Goal: Transaction & Acquisition: Obtain resource

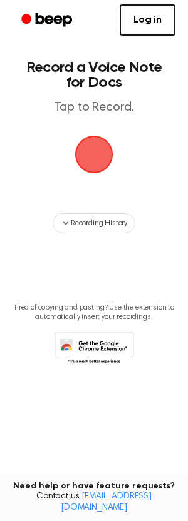
click at [91, 157] on span "button" at bounding box center [94, 155] width 38 height 38
click at [86, 160] on span "button" at bounding box center [94, 155] width 41 height 41
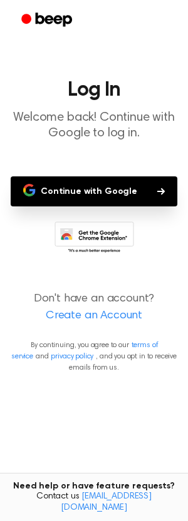
click at [82, 194] on button "Continue with Google" at bounding box center [94, 191] width 166 height 30
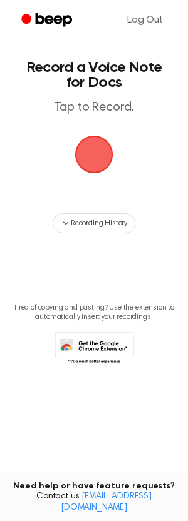
click at [100, 150] on span "button" at bounding box center [94, 155] width 54 height 54
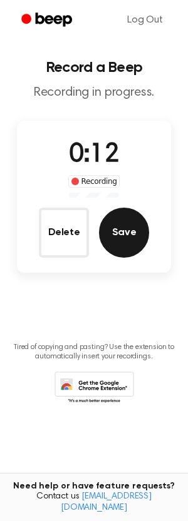
click at [121, 230] on button "Save" at bounding box center [124, 233] width 50 height 50
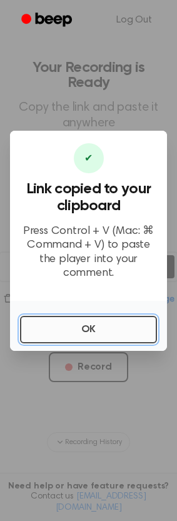
click at [72, 338] on button "OK" at bounding box center [88, 330] width 137 height 28
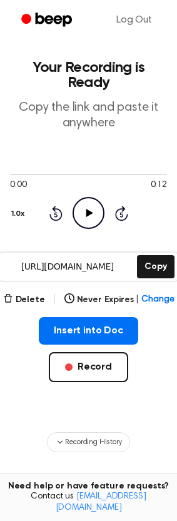
click at [88, 197] on icon "Play Audio" at bounding box center [89, 213] width 32 height 32
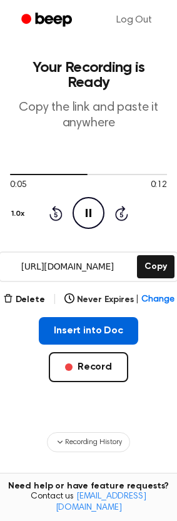
click at [89, 320] on button "Insert into Doc" at bounding box center [88, 331] width 99 height 28
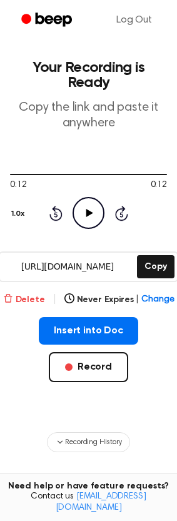
click at [21, 293] on button "Delete" at bounding box center [24, 299] width 42 height 13
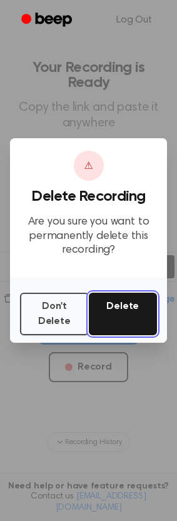
click at [112, 307] on button "Delete" at bounding box center [123, 314] width 69 height 43
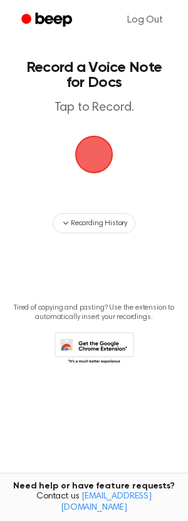
click at [92, 138] on span "button" at bounding box center [94, 155] width 38 height 38
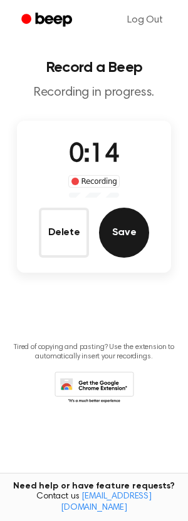
click at [118, 240] on button "Save" at bounding box center [124, 233] width 50 height 50
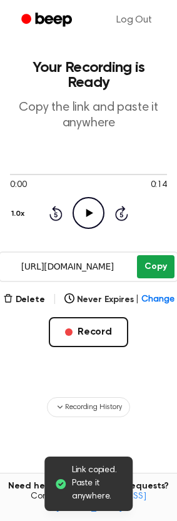
click at [144, 255] on button "Copy" at bounding box center [155, 266] width 37 height 23
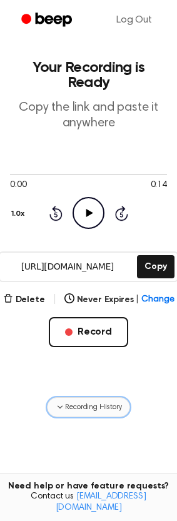
click at [63, 402] on icon "button" at bounding box center [60, 407] width 10 height 10
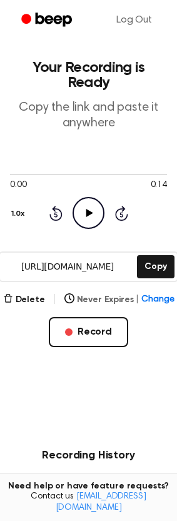
click at [151, 293] on span "Change" at bounding box center [157, 299] width 33 height 13
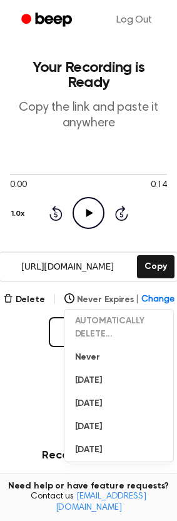
click at [151, 293] on span "Change" at bounding box center [157, 299] width 33 height 13
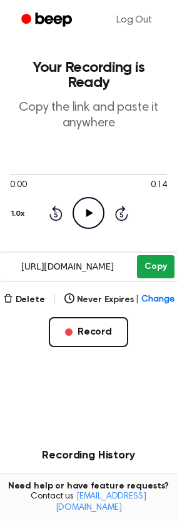
click at [151, 255] on button "Copy" at bounding box center [155, 266] width 37 height 23
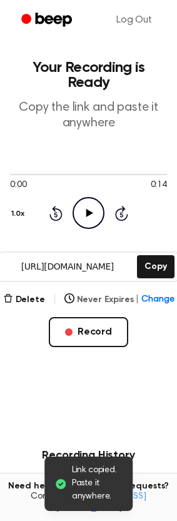
click at [123, 293] on button "Never Expires | Change" at bounding box center [119, 299] width 110 height 13
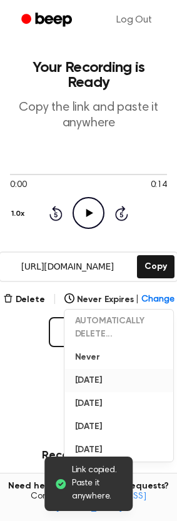
click at [93, 369] on button "In 1 Day" at bounding box center [119, 380] width 109 height 23
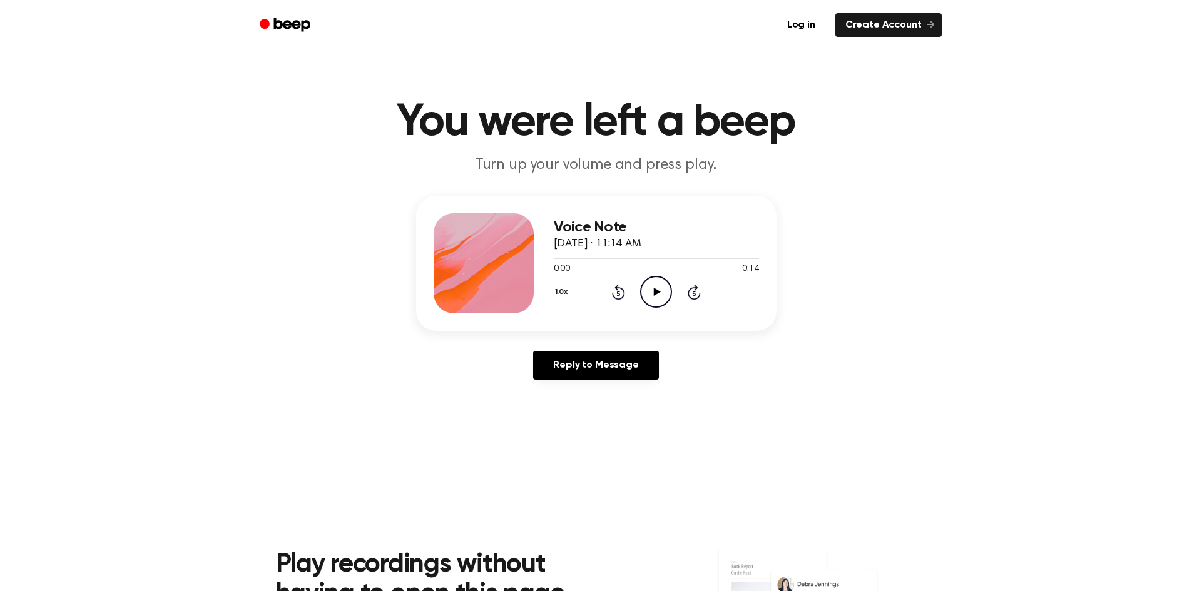
click at [650, 295] on icon "Play Audio" at bounding box center [656, 292] width 32 height 32
click at [624, 362] on link "Reply to Message" at bounding box center [595, 365] width 125 height 29
click at [653, 288] on icon "Play Audio" at bounding box center [656, 292] width 32 height 32
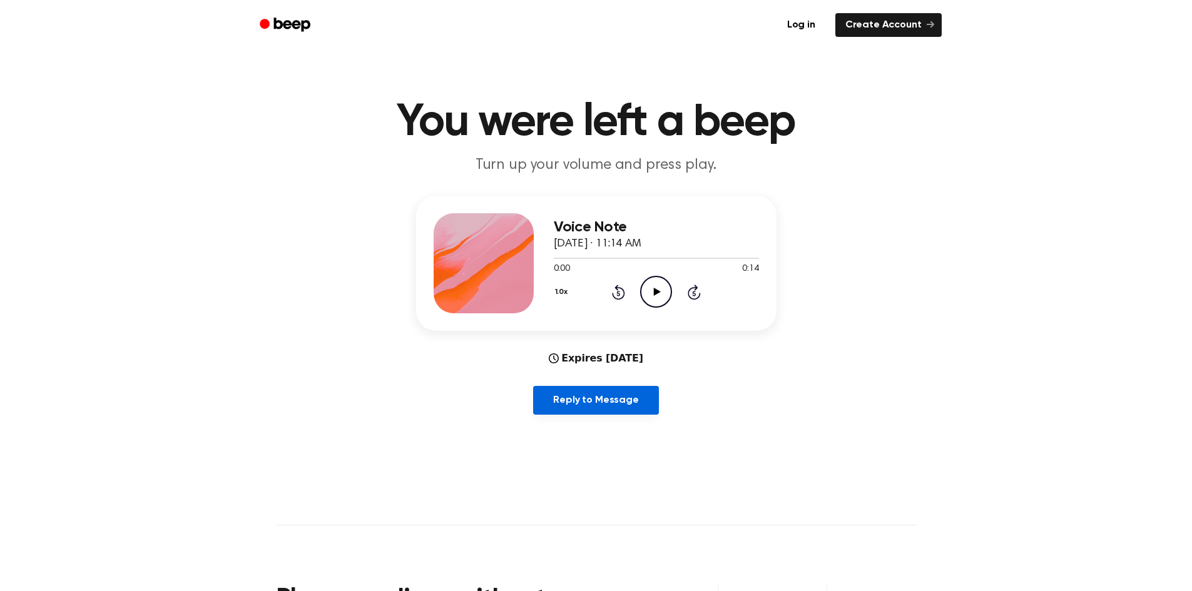
click at [599, 405] on link "Reply to Message" at bounding box center [595, 400] width 125 height 29
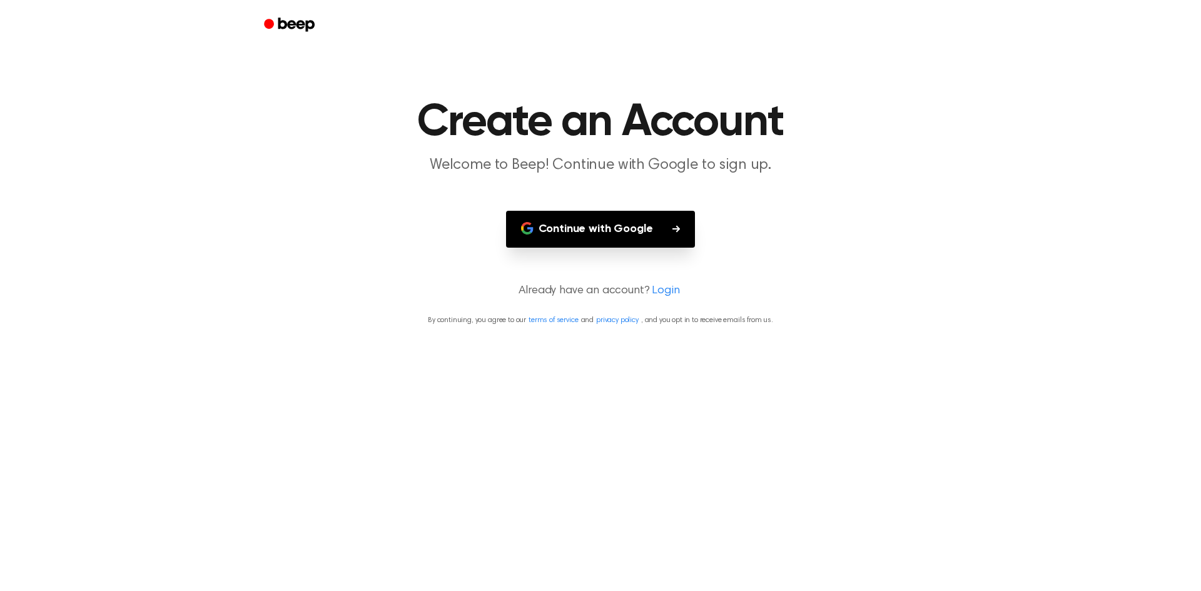
click at [617, 228] on button "Continue with Google" at bounding box center [601, 229] width 190 height 37
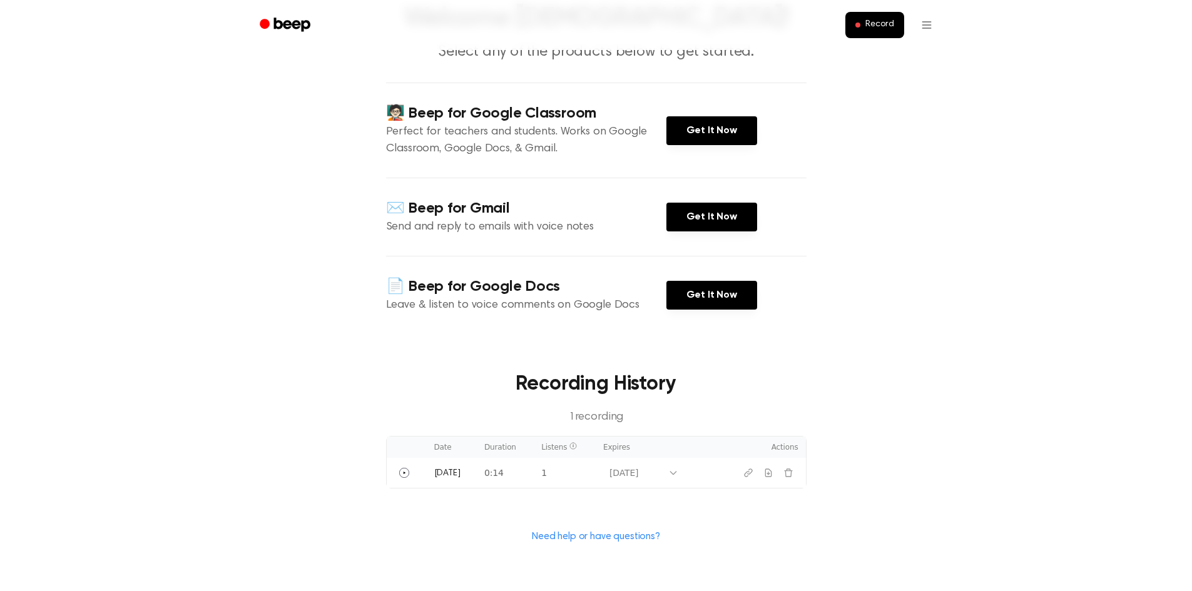
scroll to position [125, 0]
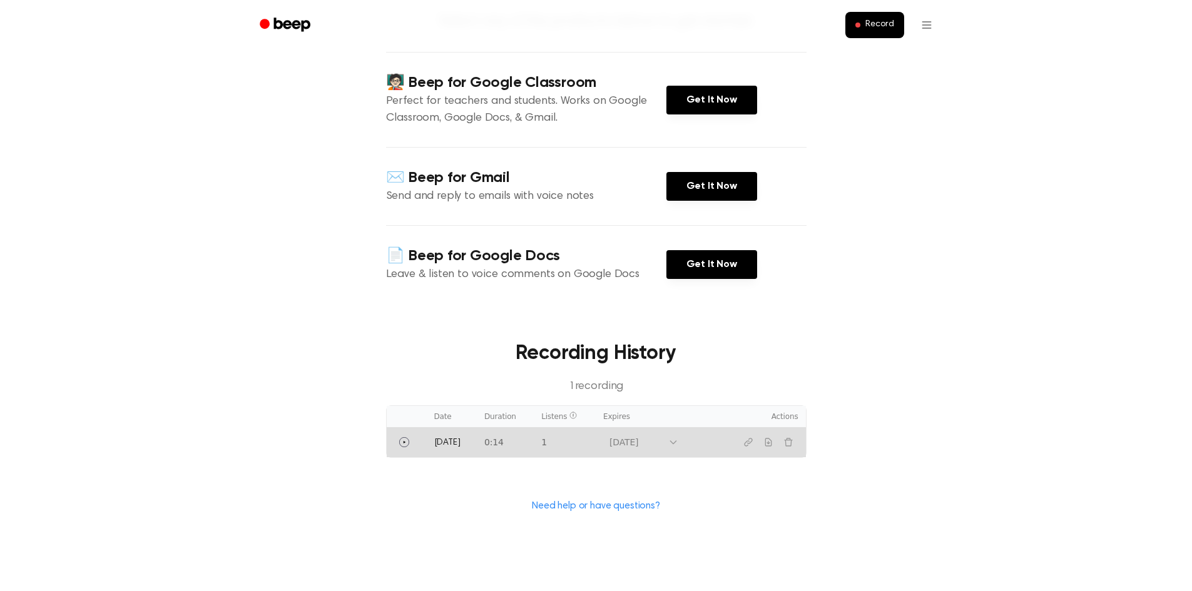
click at [432, 445] on td "[DATE]" at bounding box center [452, 442] width 50 height 30
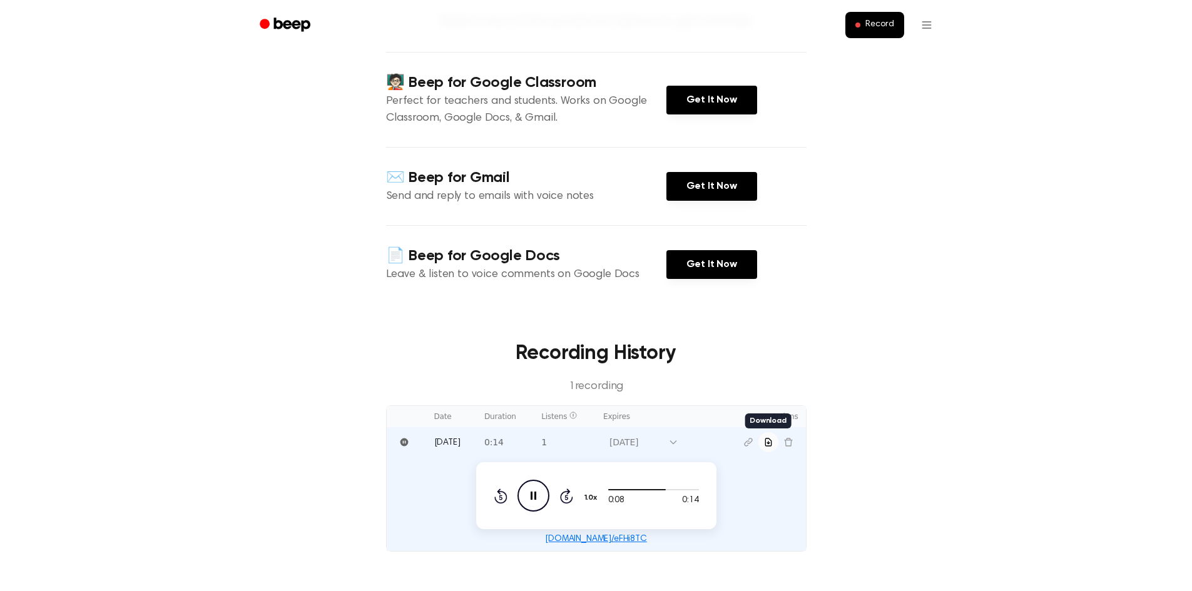
click at [768, 442] on icon "Download recording" at bounding box center [768, 443] width 6 height 8
click at [1022, 79] on main "Welcome [DEMOGRAPHIC_DATA]! Select any of the products below to get started. 🧑🏻…" at bounding box center [596, 281] width 1192 height 813
